Goal: Transaction & Acquisition: Book appointment/travel/reservation

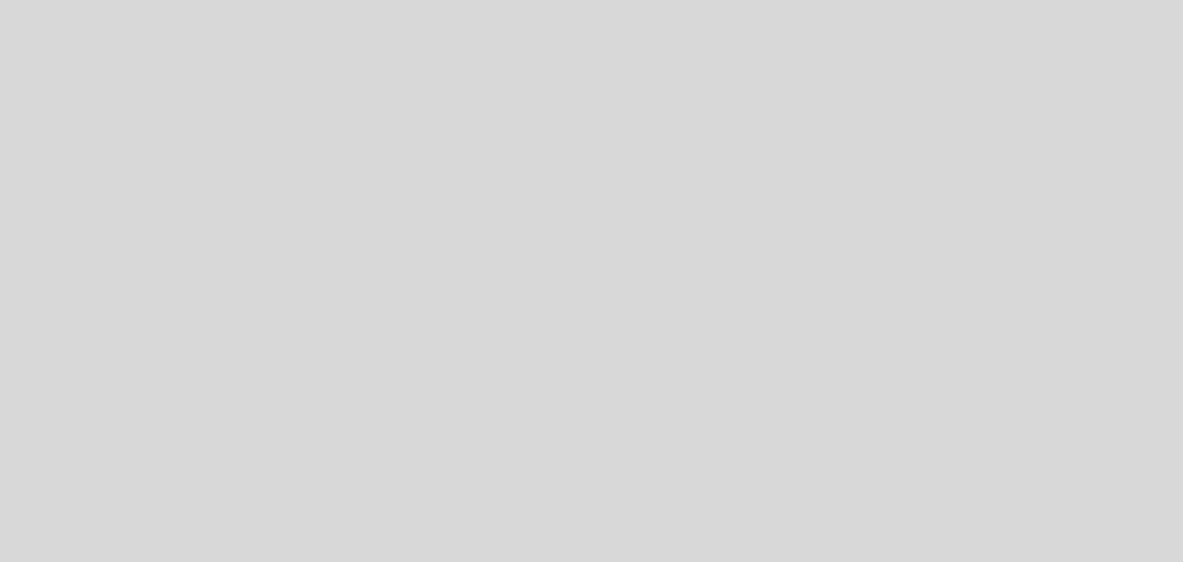
select select "es"
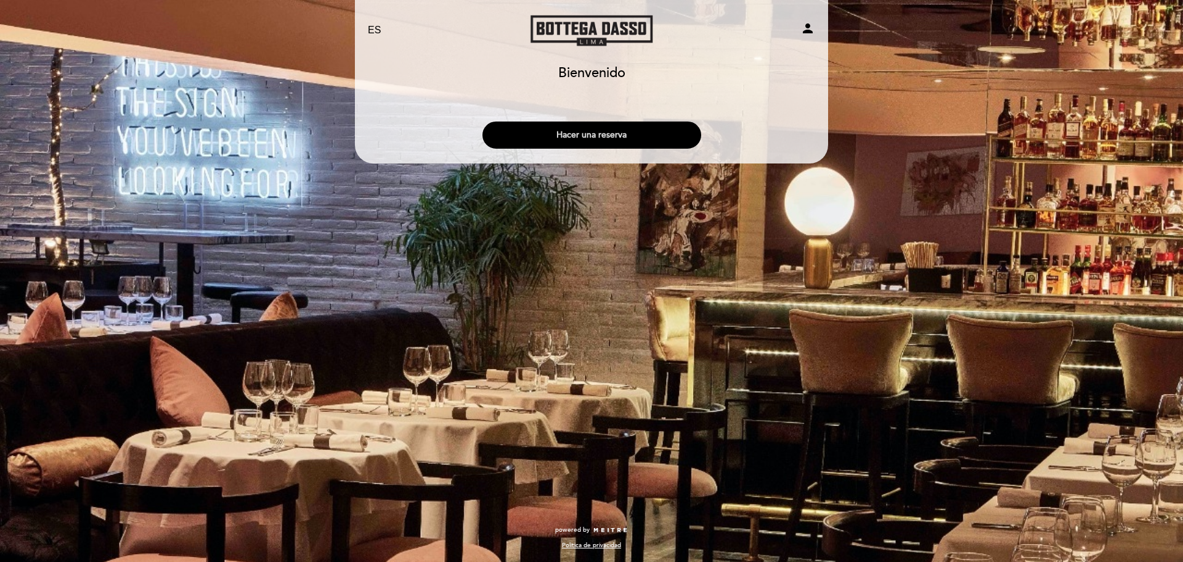
click at [590, 136] on button "Hacer una reserva" at bounding box center [592, 134] width 219 height 27
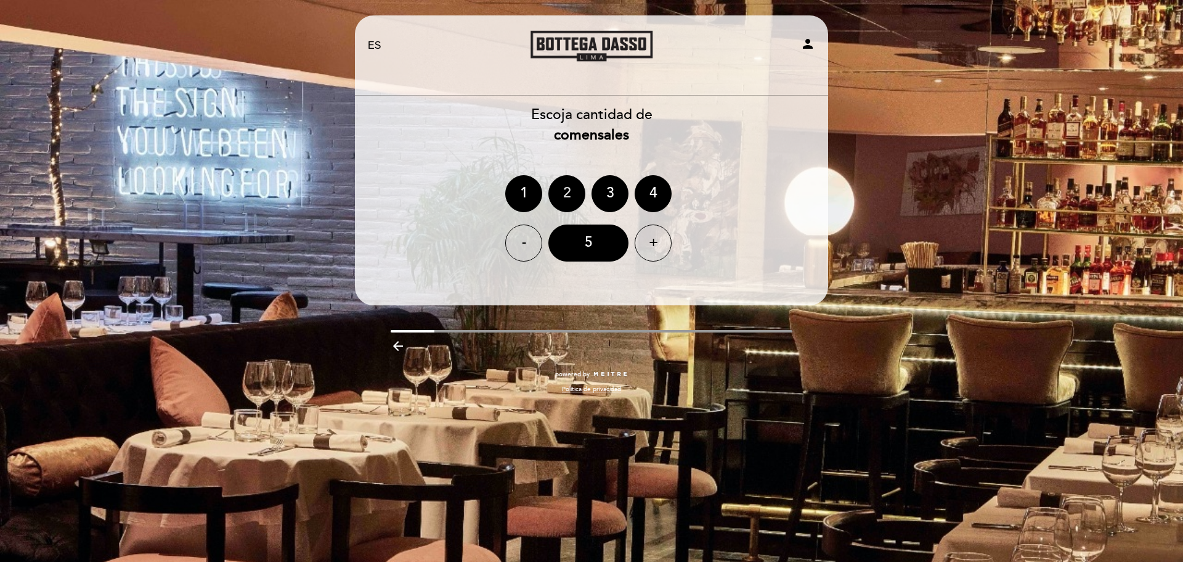
click at [570, 196] on div "2" at bounding box center [567, 193] width 37 height 37
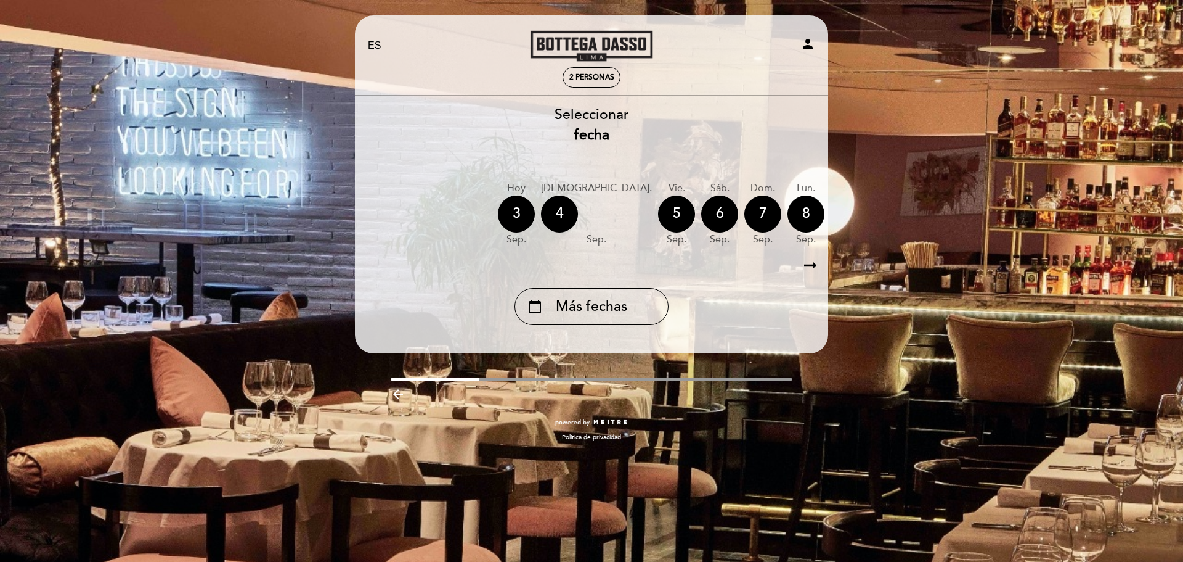
click at [874, 213] on div "10" at bounding box center [892, 213] width 37 height 37
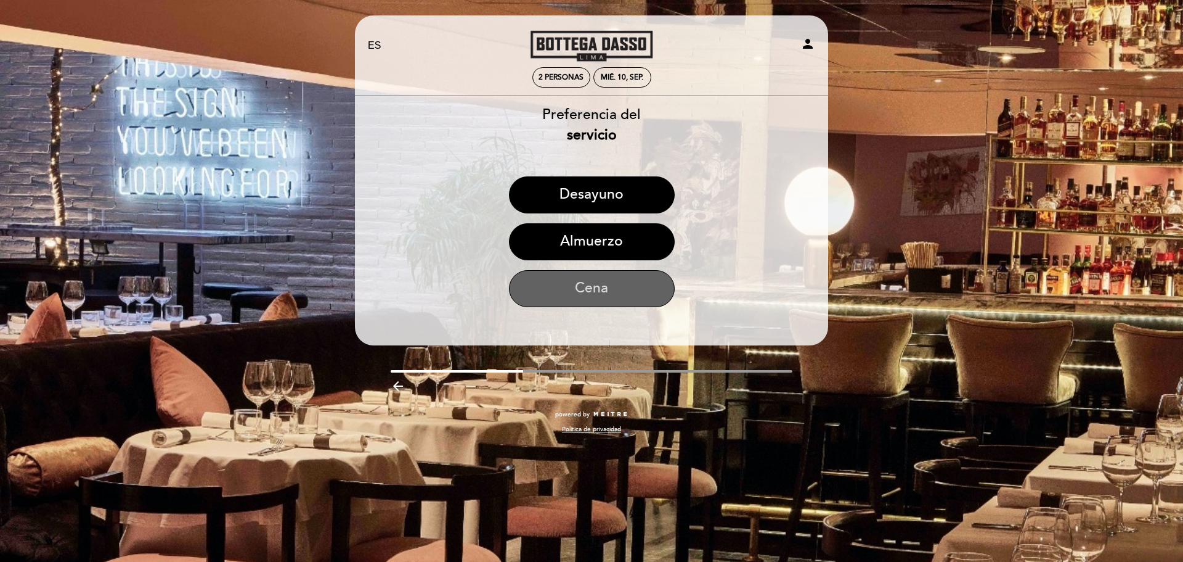
click at [590, 289] on button "Cena" at bounding box center [592, 288] width 166 height 37
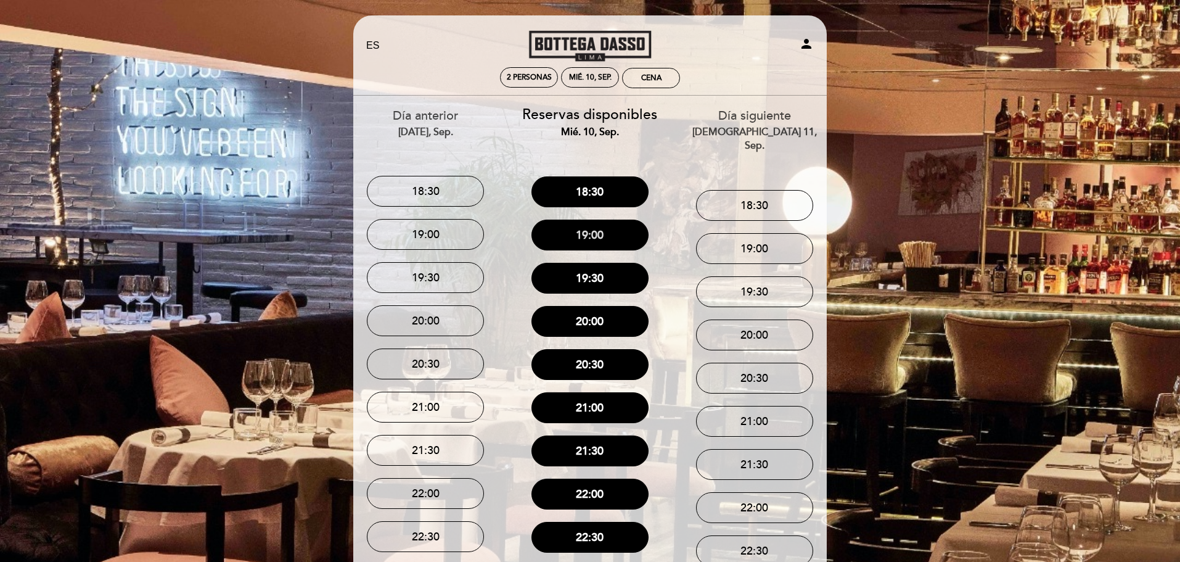
click at [607, 234] on button "19:00" at bounding box center [589, 234] width 117 height 31
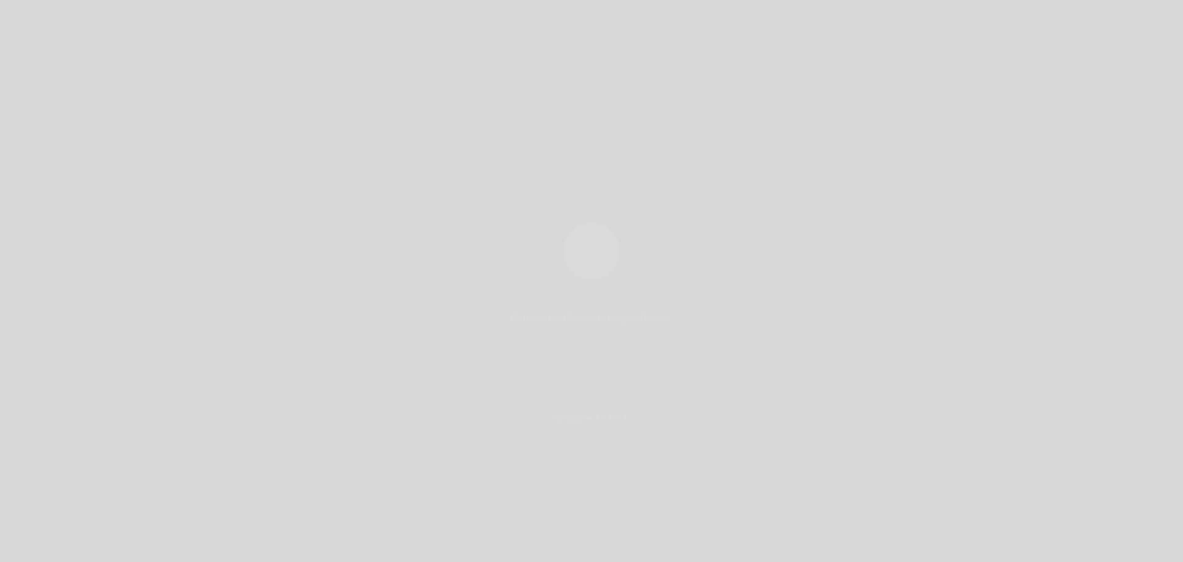
select select "es"
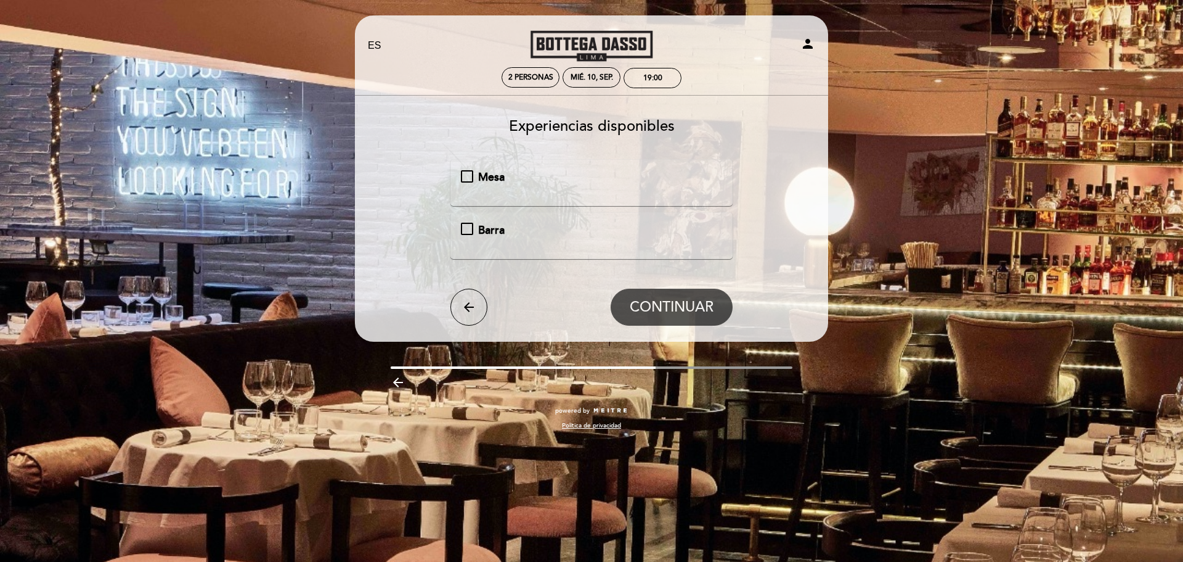
click at [465, 177] on div "Mesa" at bounding box center [592, 177] width 262 height 16
click at [677, 302] on span "CONTINUAR" at bounding box center [672, 306] width 84 height 17
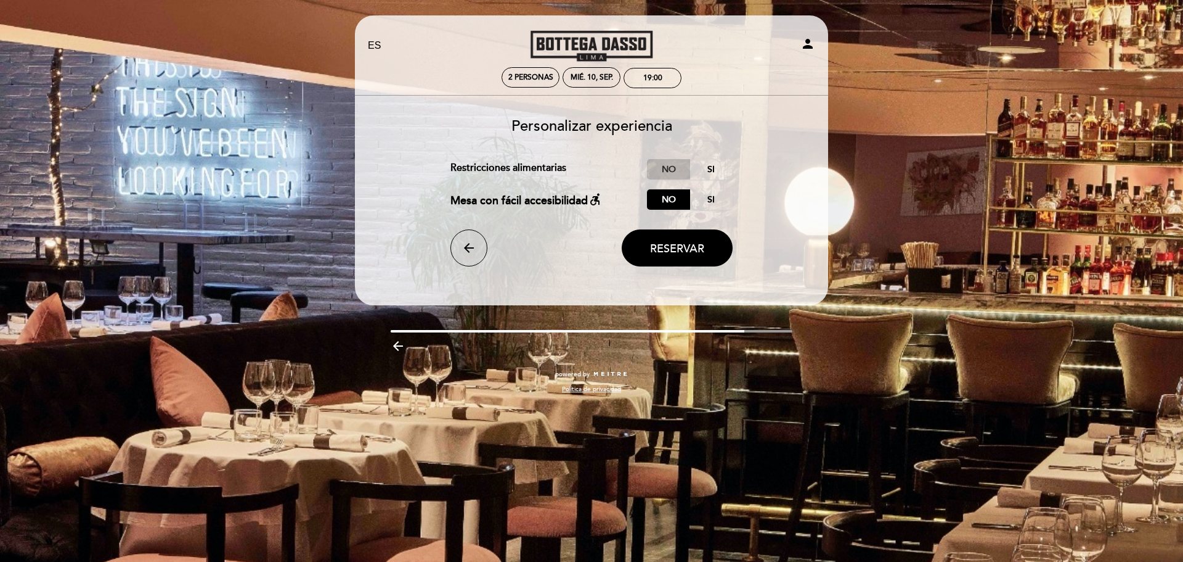
click at [672, 165] on label "No" at bounding box center [668, 169] width 43 height 20
click at [688, 243] on span "Reservar" at bounding box center [677, 249] width 54 height 14
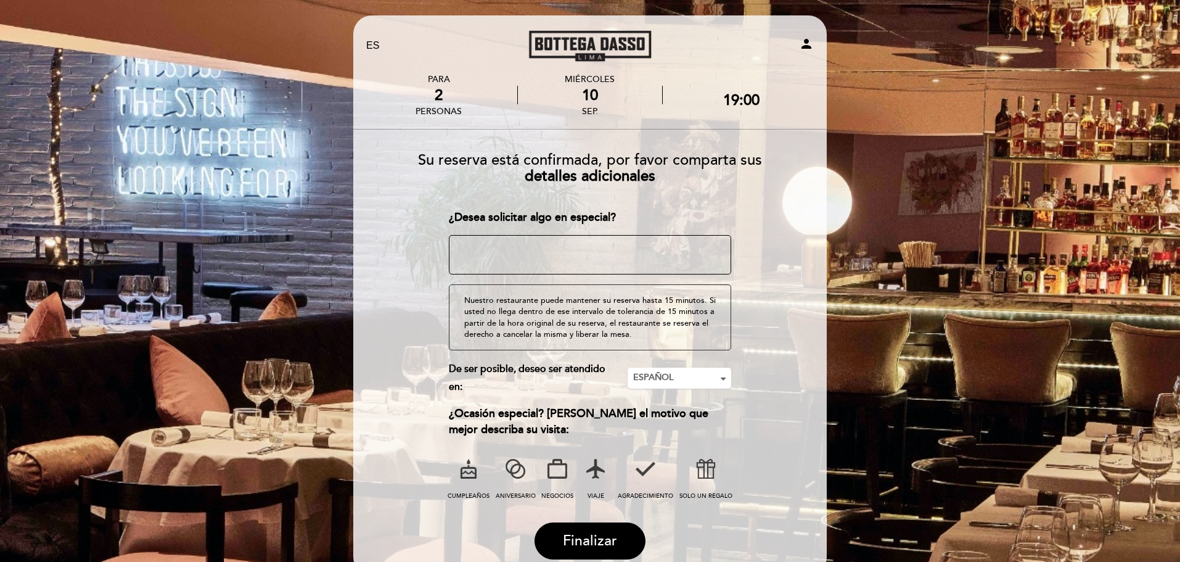
click at [563, 470] on icon at bounding box center [557, 468] width 32 height 32
click at [643, 470] on icon at bounding box center [645, 468] width 32 height 32
click at [593, 544] on span "Finalizar" at bounding box center [590, 540] width 54 height 17
